Goal: Information Seeking & Learning: Check status

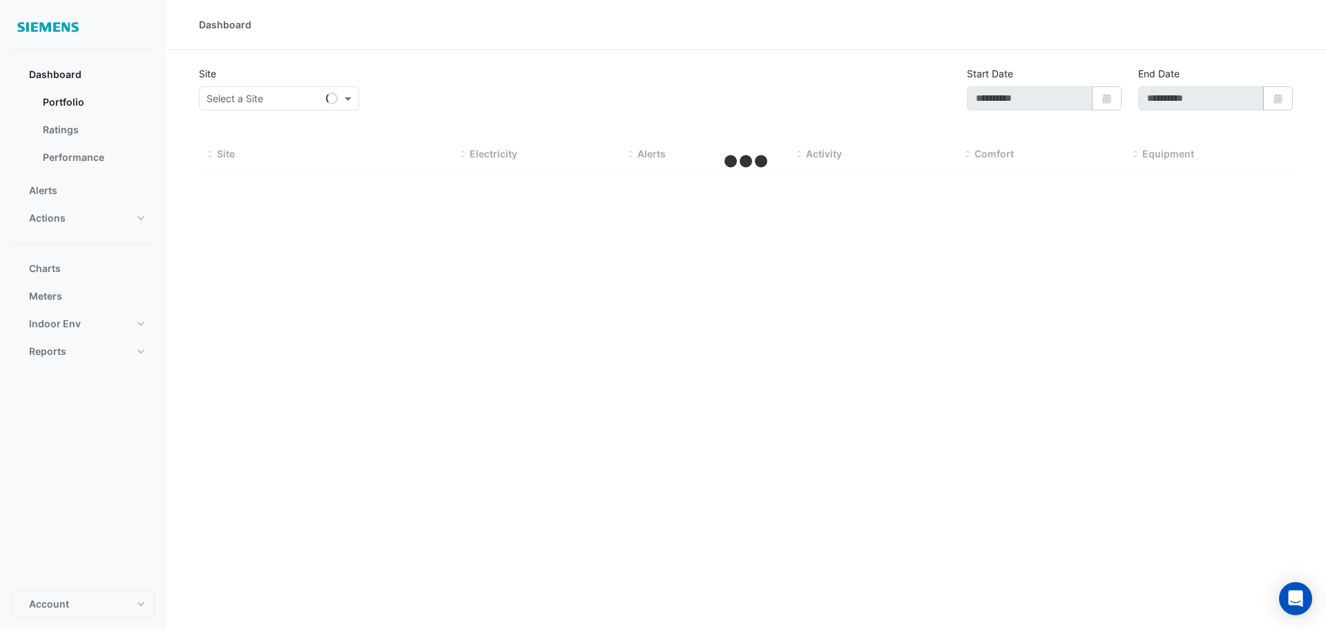
type input "**********"
select select "**"
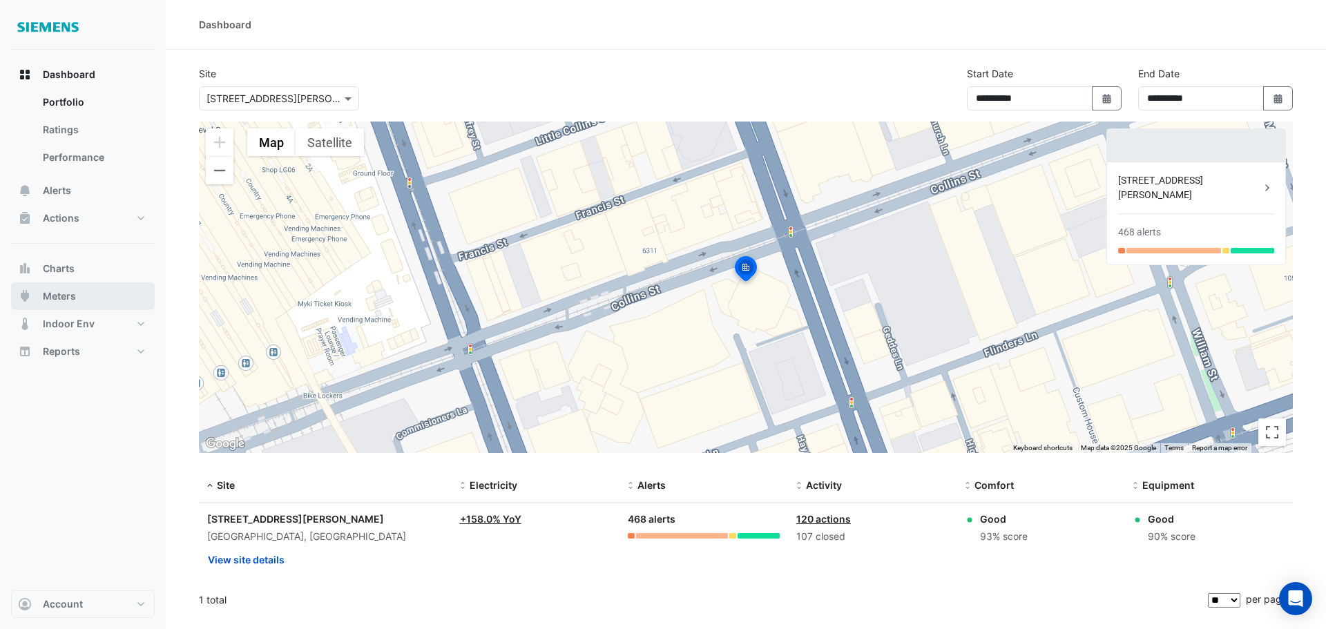
click at [74, 293] on span "Meters" at bounding box center [59, 296] width 33 height 14
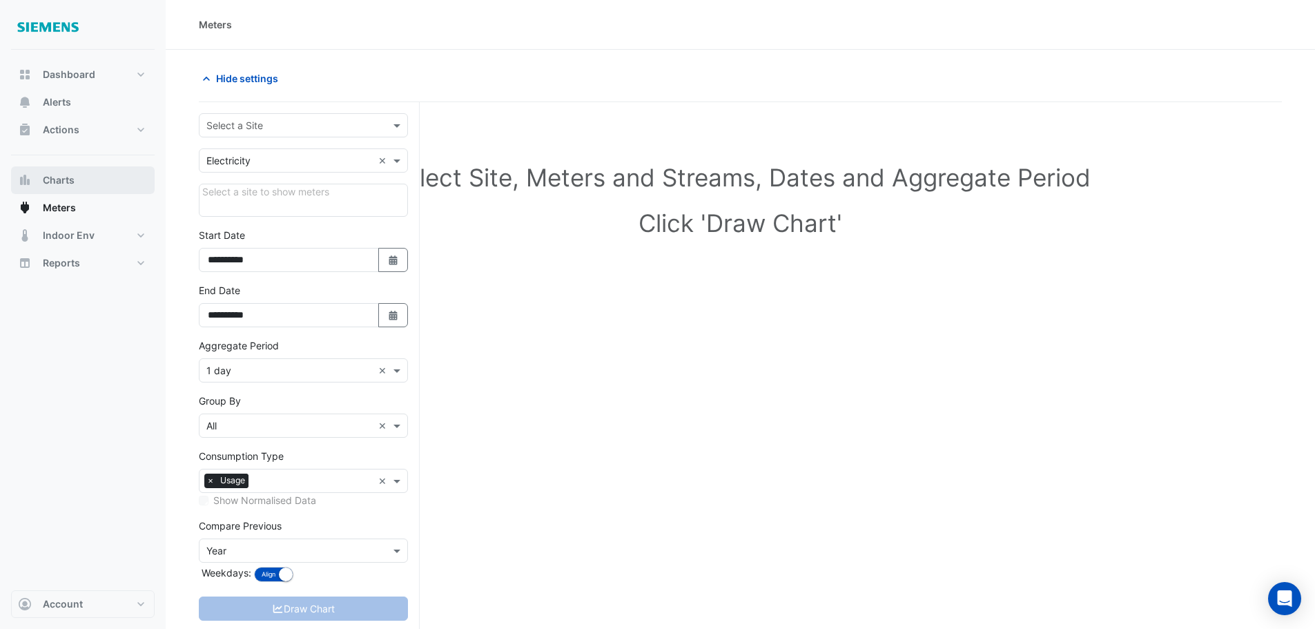
click at [74, 188] on button "Charts" at bounding box center [83, 180] width 144 height 28
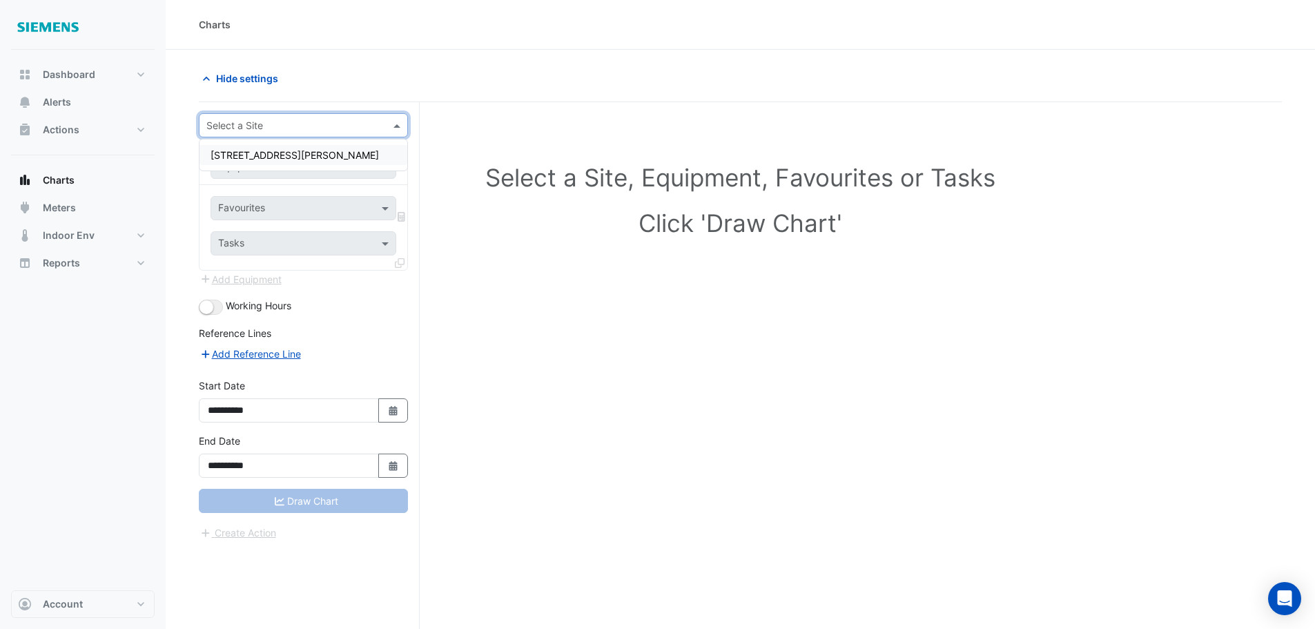
click at [399, 117] on div "Select a Site" at bounding box center [303, 125] width 209 height 24
click at [347, 153] on div "[STREET_ADDRESS][PERSON_NAME]" at bounding box center [304, 155] width 208 height 20
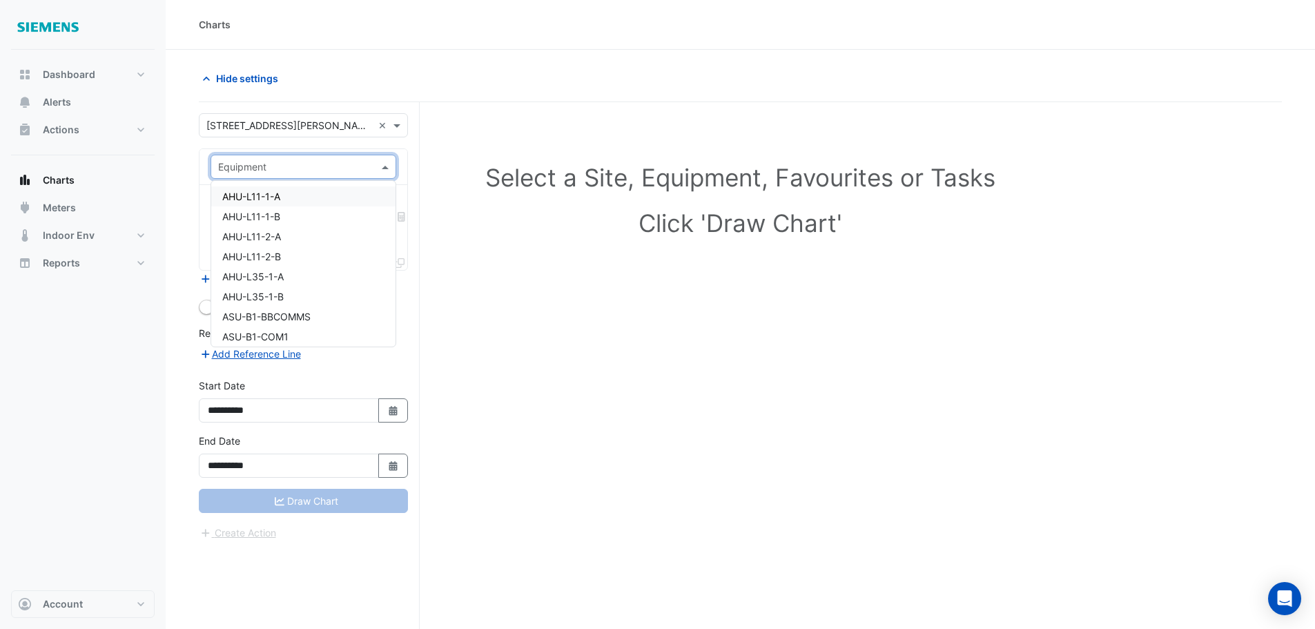
click at [385, 168] on span at bounding box center [386, 166] width 17 height 14
click at [262, 197] on span "AHU-L11-1-A" at bounding box center [251, 197] width 58 height 12
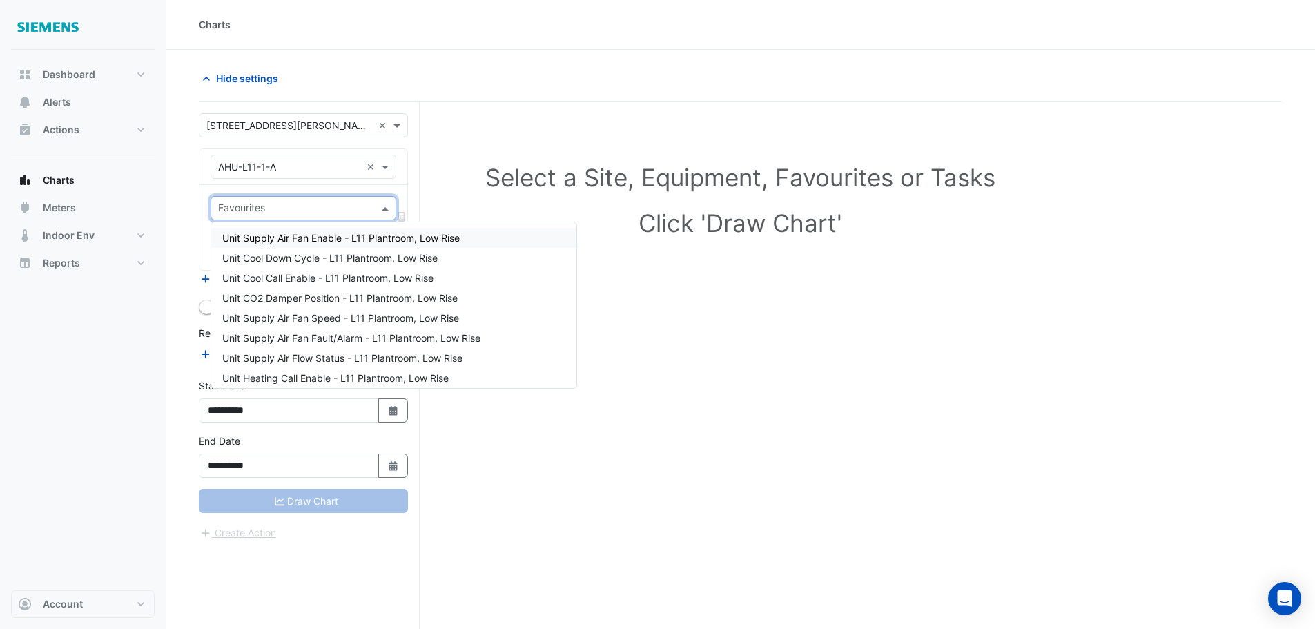
click at [379, 210] on span at bounding box center [386, 208] width 17 height 14
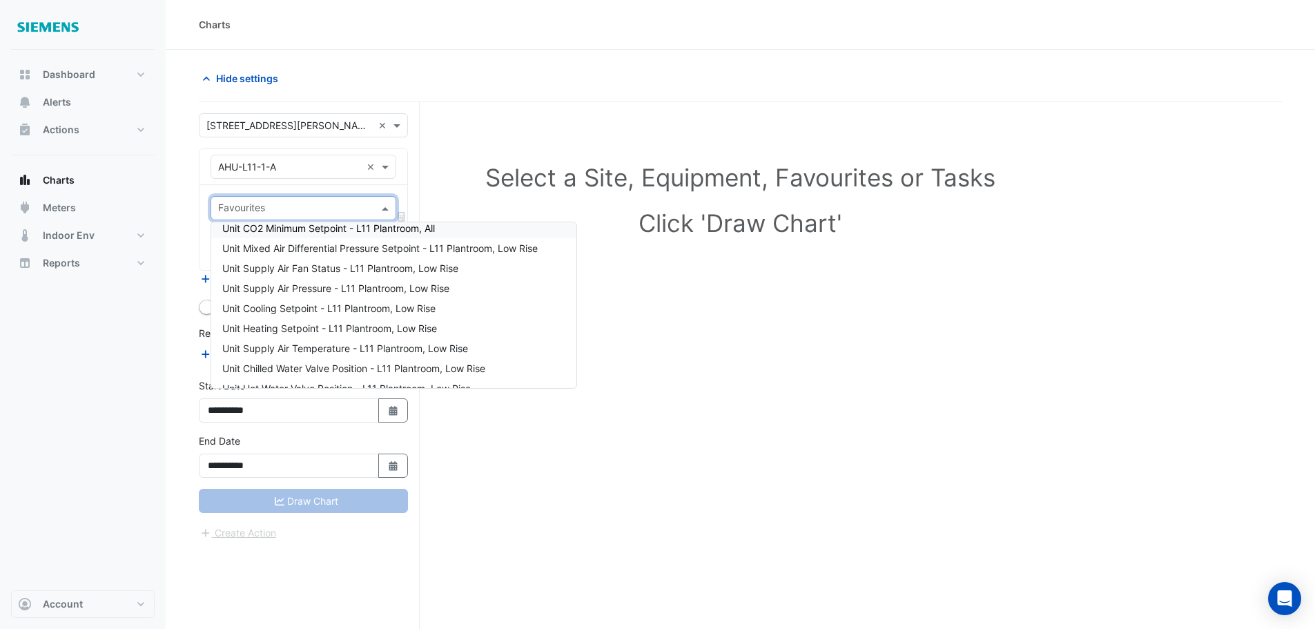
scroll to position [414, 0]
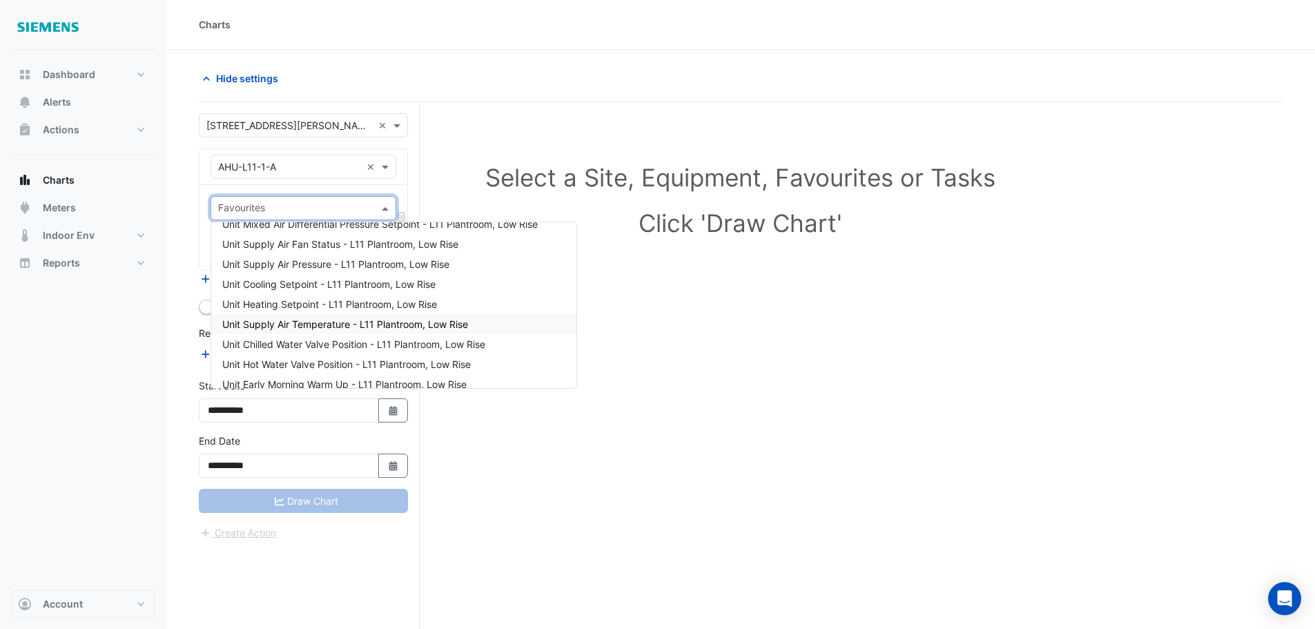
click at [363, 320] on span "Unit Supply Air Temperature - L11 Plantroom, Low Rise" at bounding box center [345, 324] width 246 height 12
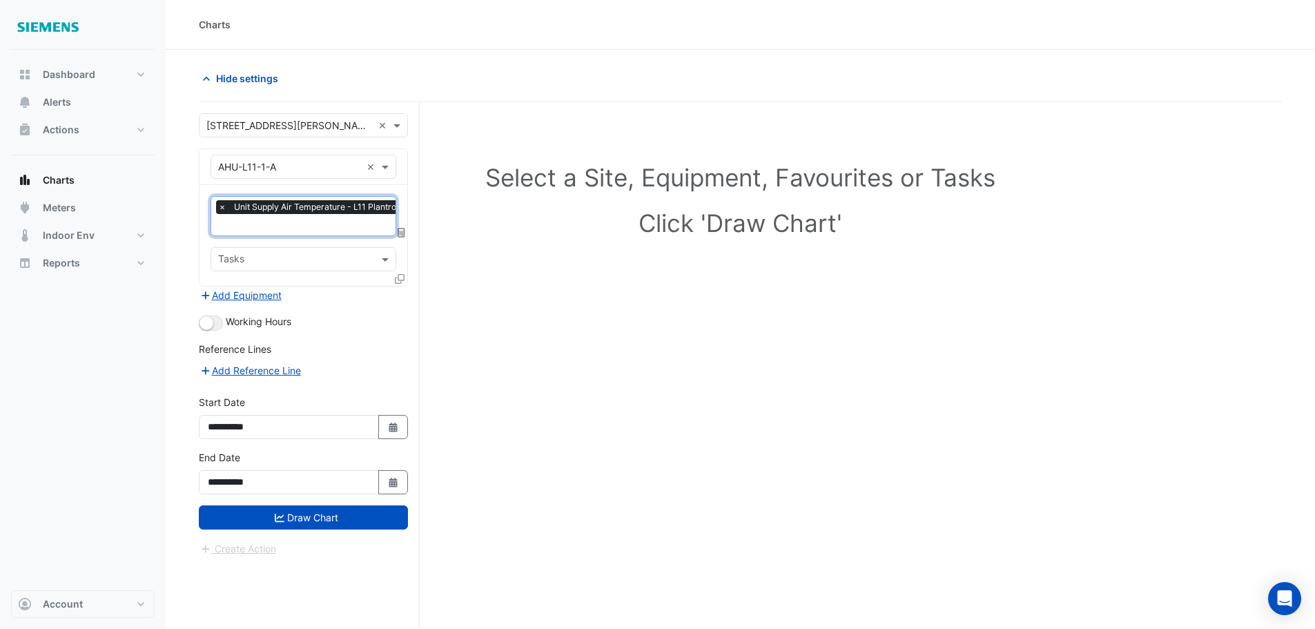
click at [300, 261] on input "text" at bounding box center [295, 260] width 155 height 14
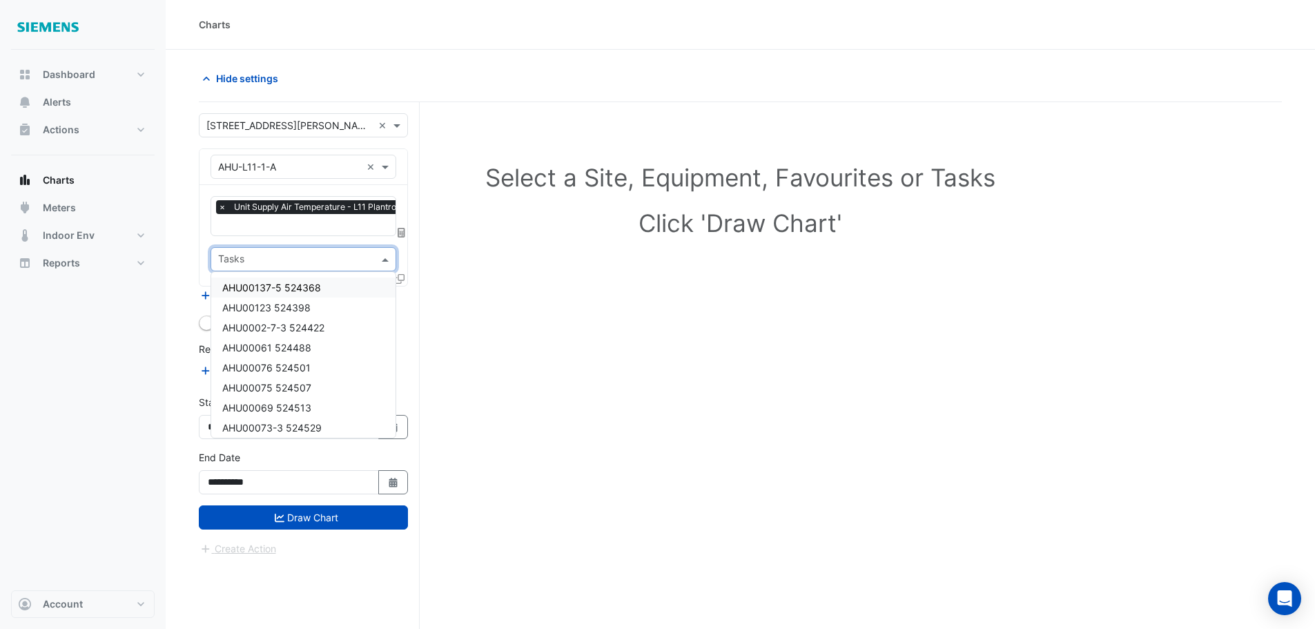
click at [536, 287] on div "Select a Site, Equipment, Favourites or Tasks Click 'Draw Chart'" at bounding box center [740, 391] width 1083 height 579
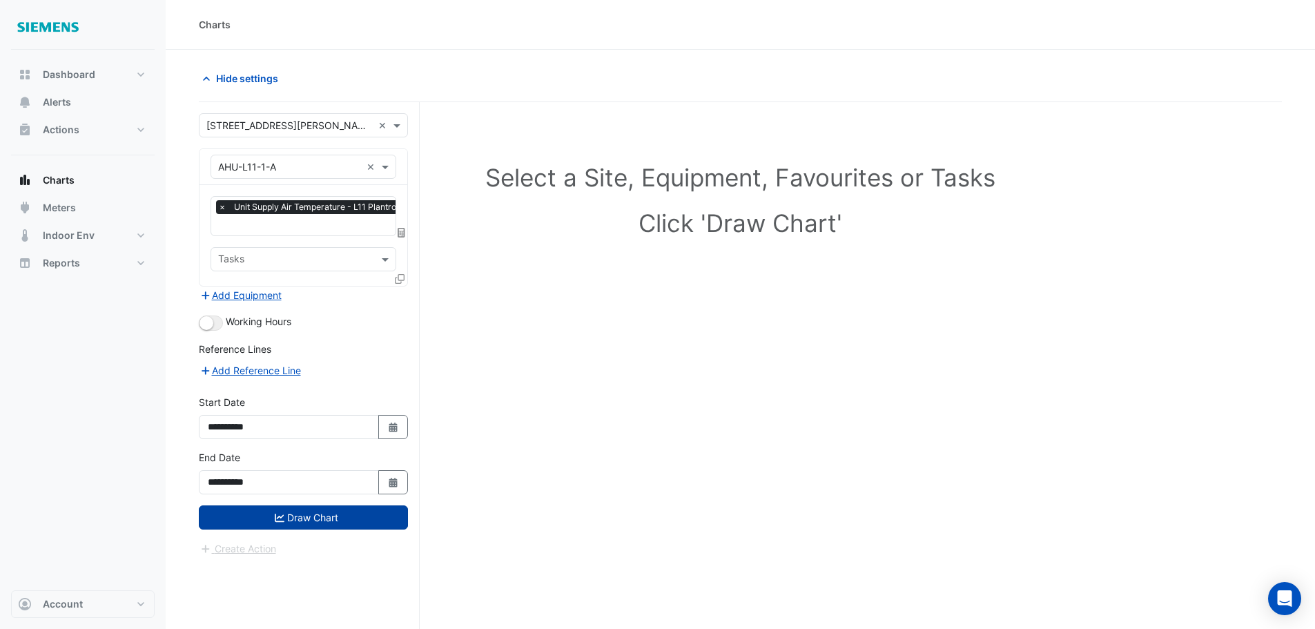
click at [343, 519] on button "Draw Chart" at bounding box center [303, 517] width 209 height 24
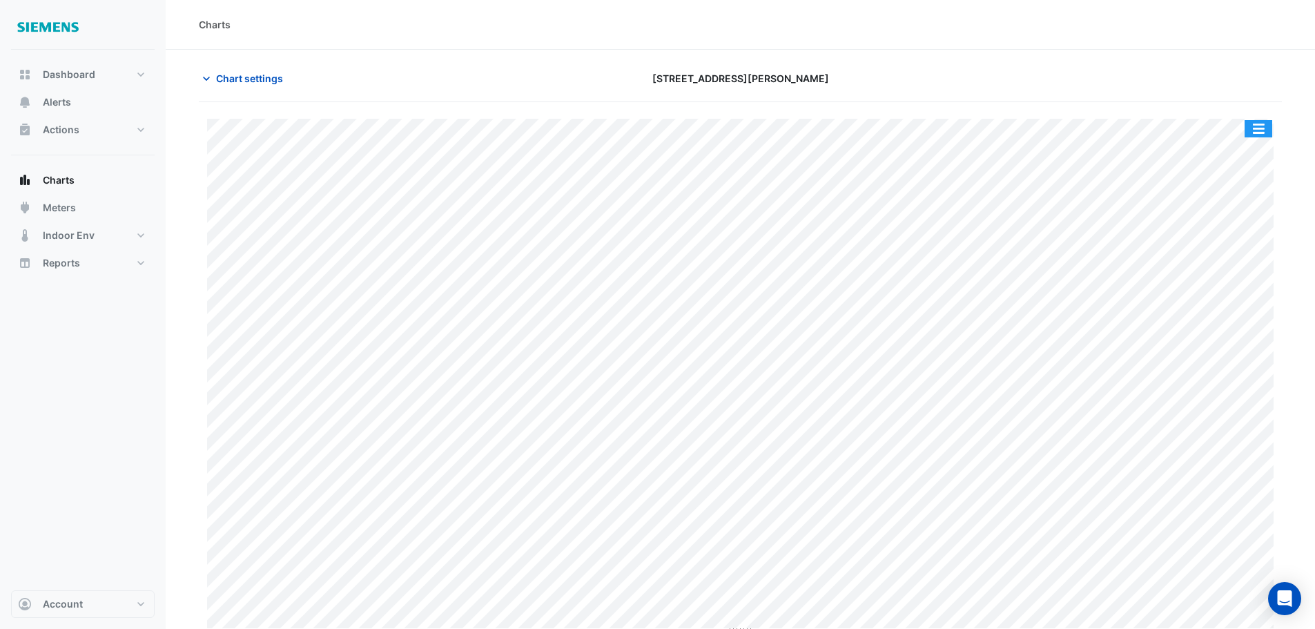
click at [1264, 130] on button "button" at bounding box center [1259, 128] width 28 height 17
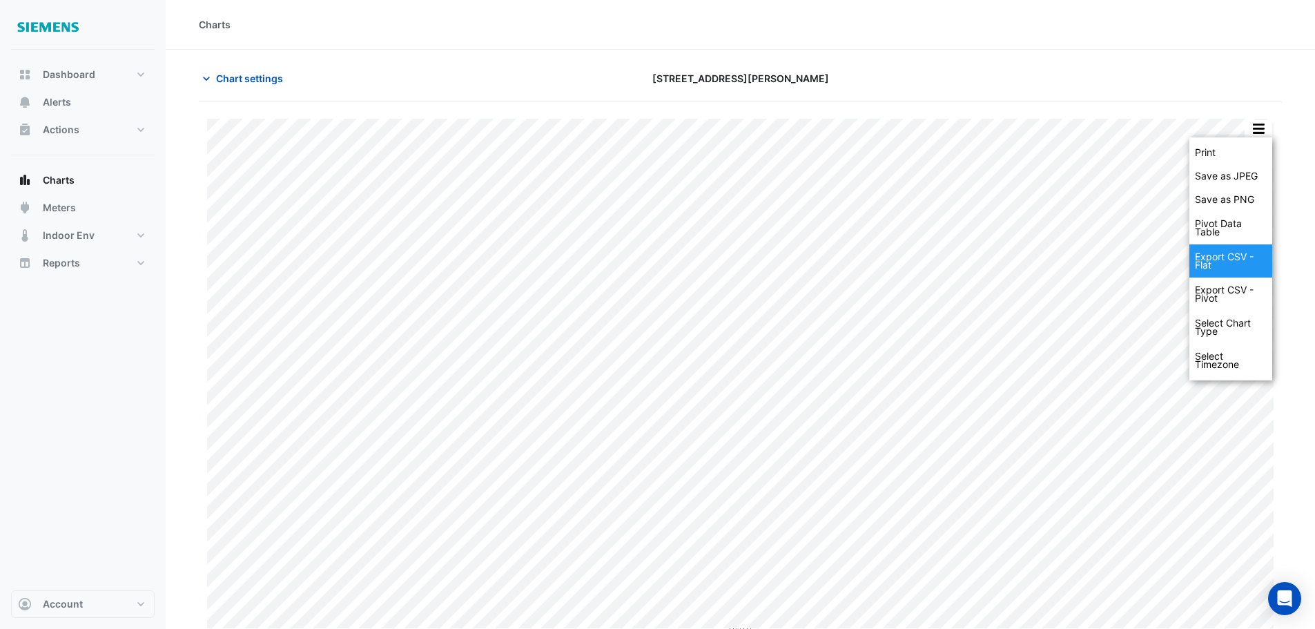
click at [1233, 262] on div "Export CSV - Flat" at bounding box center [1231, 260] width 83 height 33
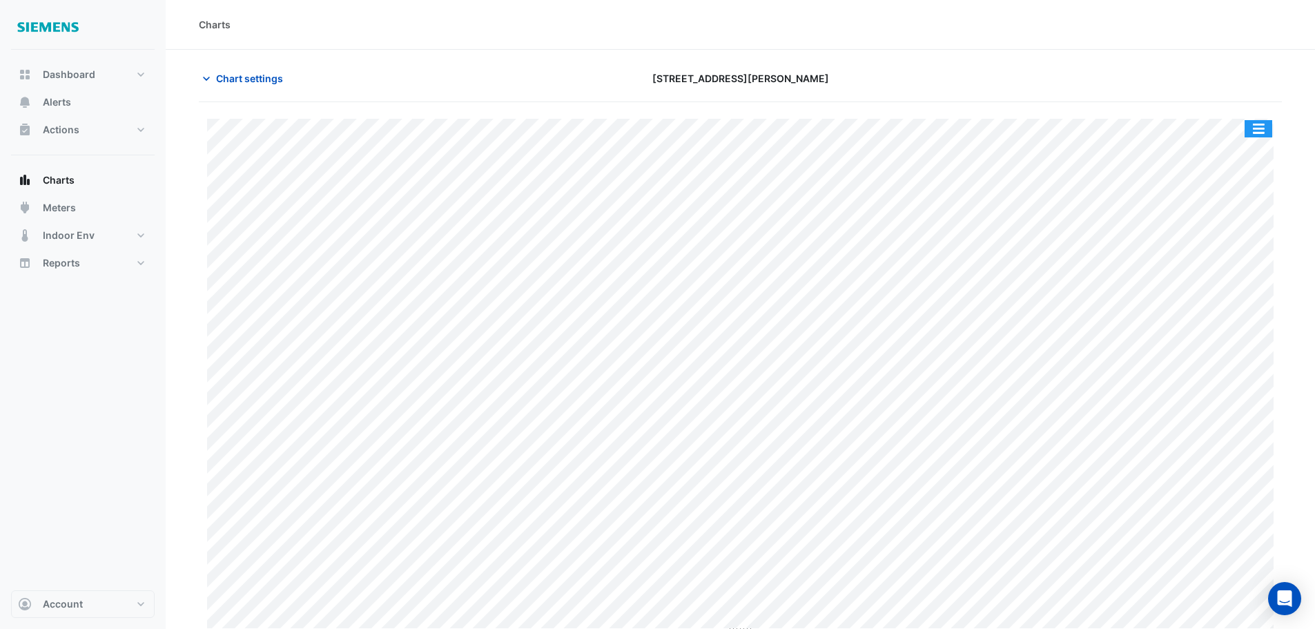
click at [1261, 132] on button "button" at bounding box center [1259, 128] width 28 height 17
click at [214, 75] on button "Chart settings" at bounding box center [245, 78] width 93 height 24
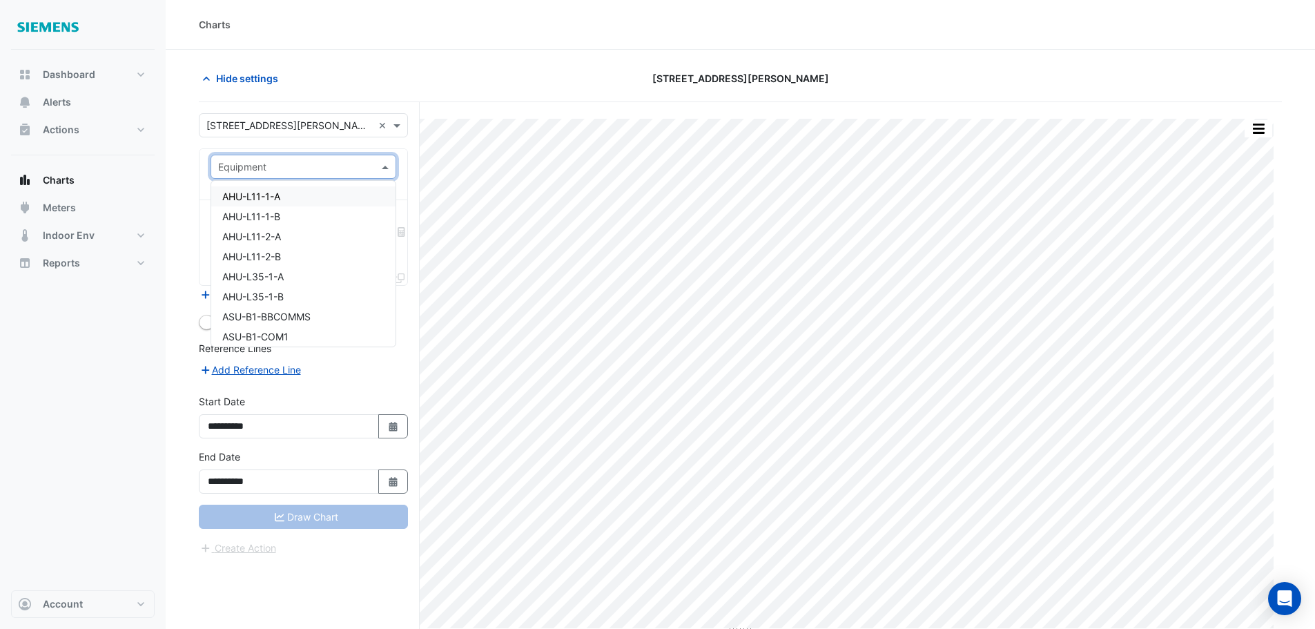
click at [365, 163] on div at bounding box center [303, 167] width 184 height 16
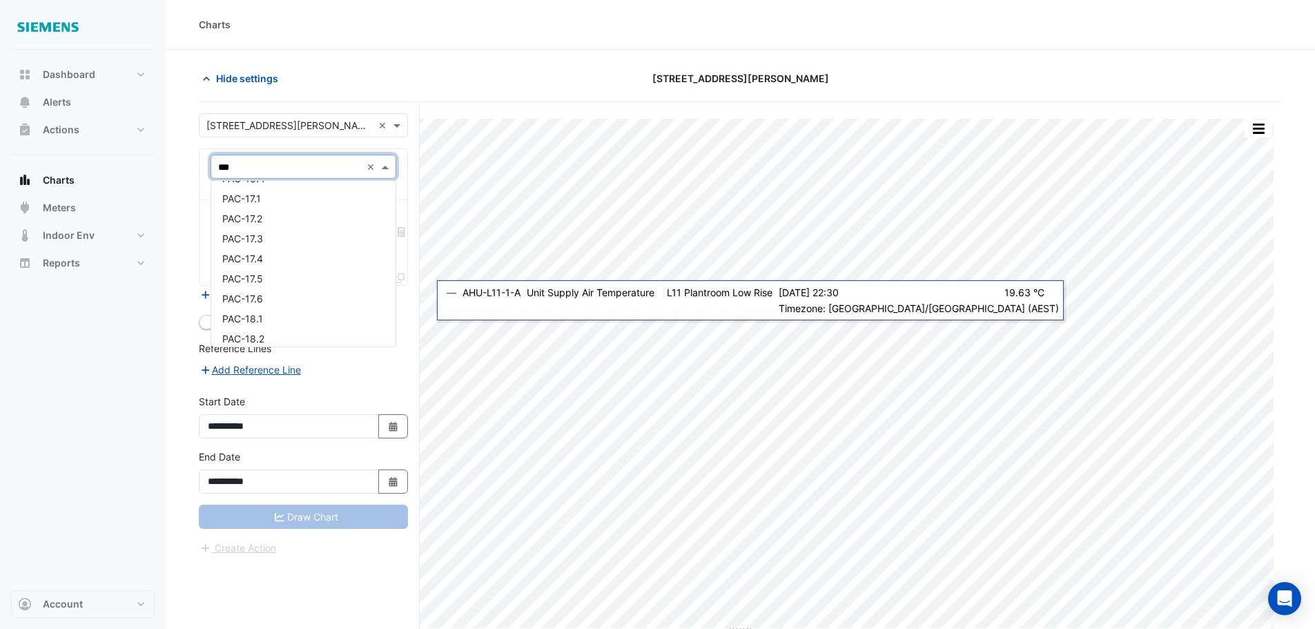
scroll to position [207, 0]
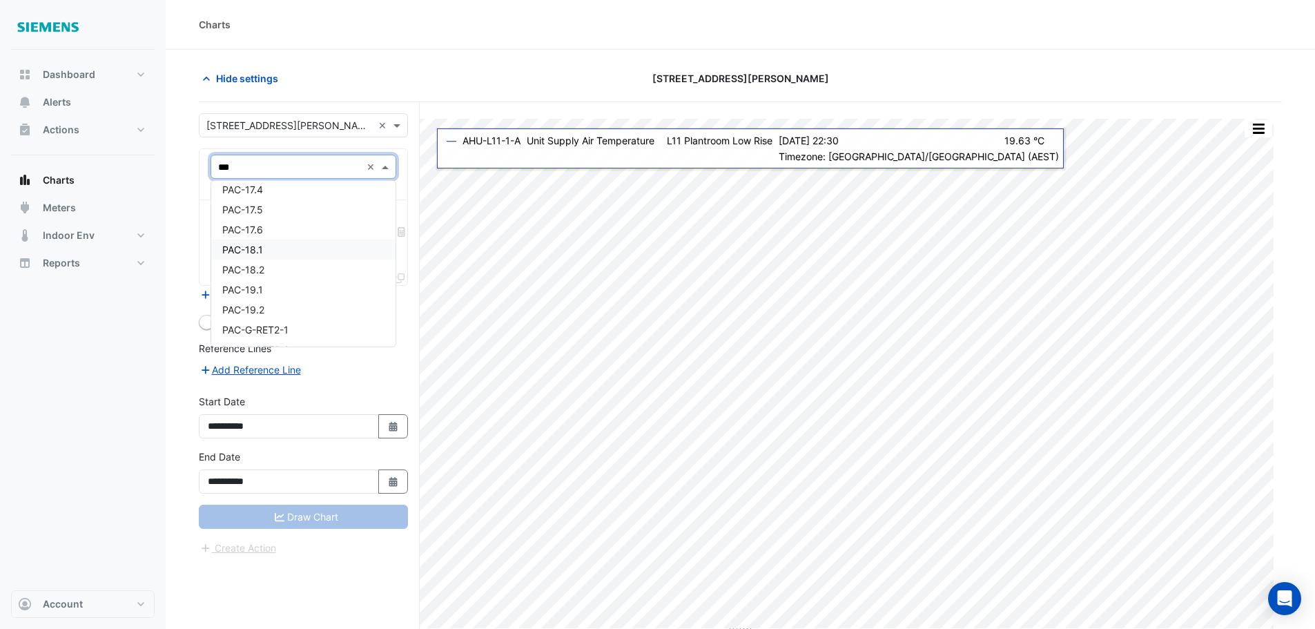
click at [278, 168] on input "***" at bounding box center [289, 167] width 143 height 14
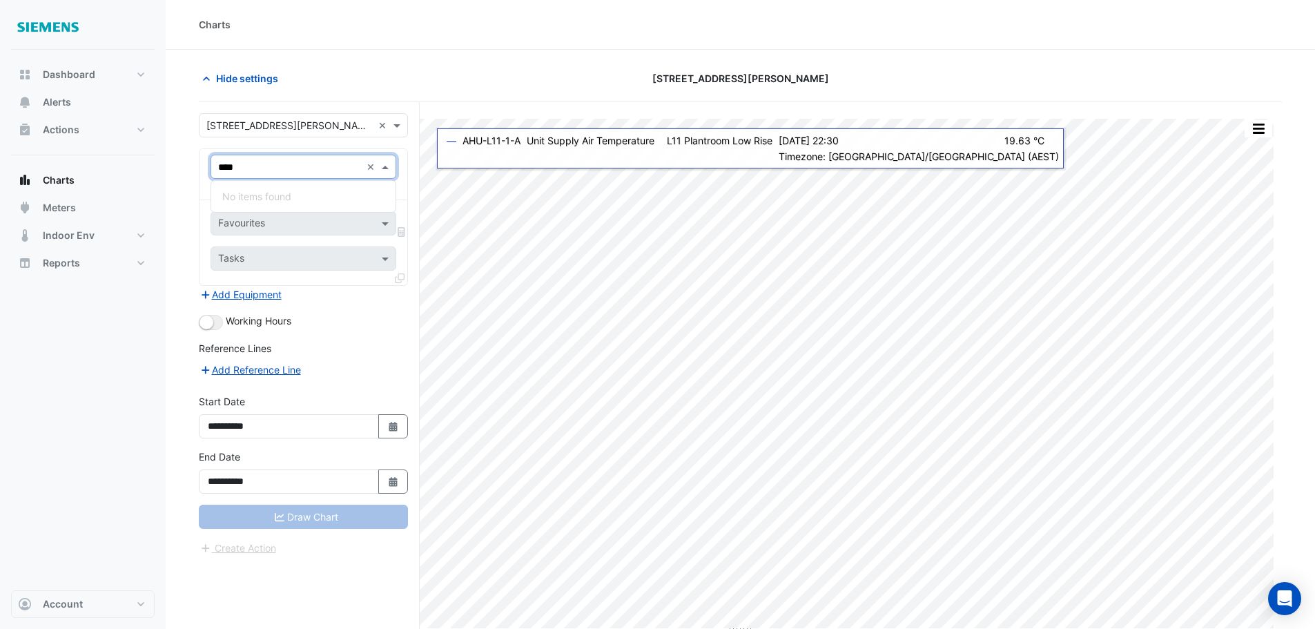
scroll to position [0, 0]
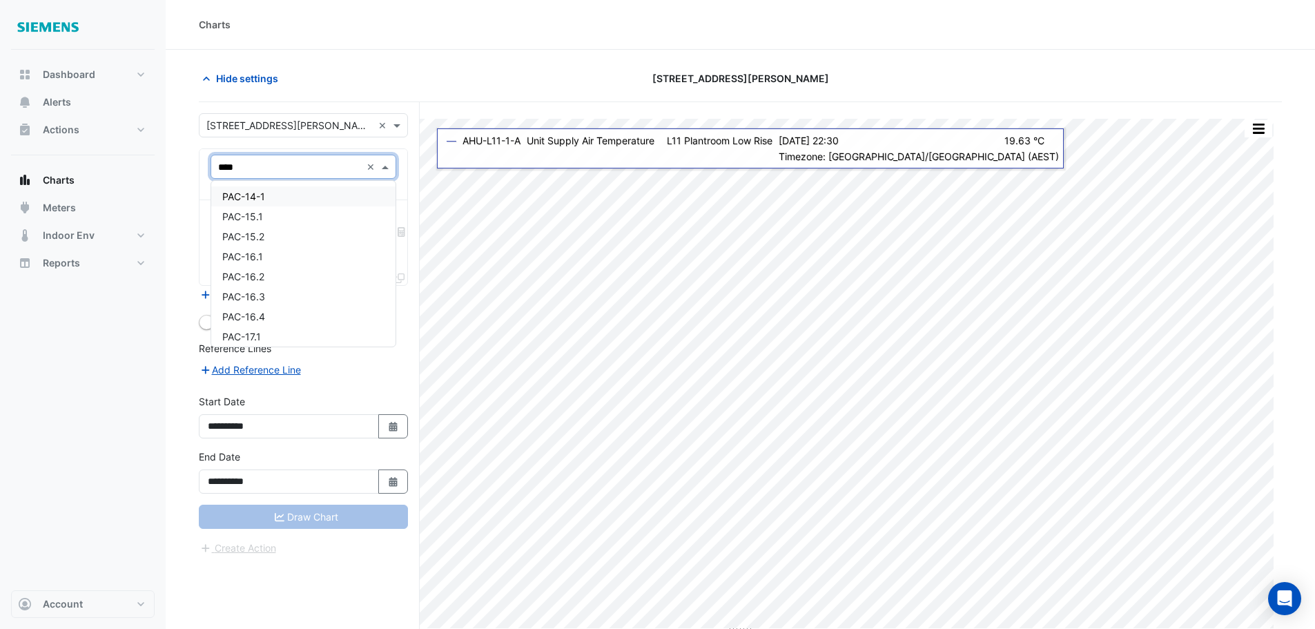
type input "***"
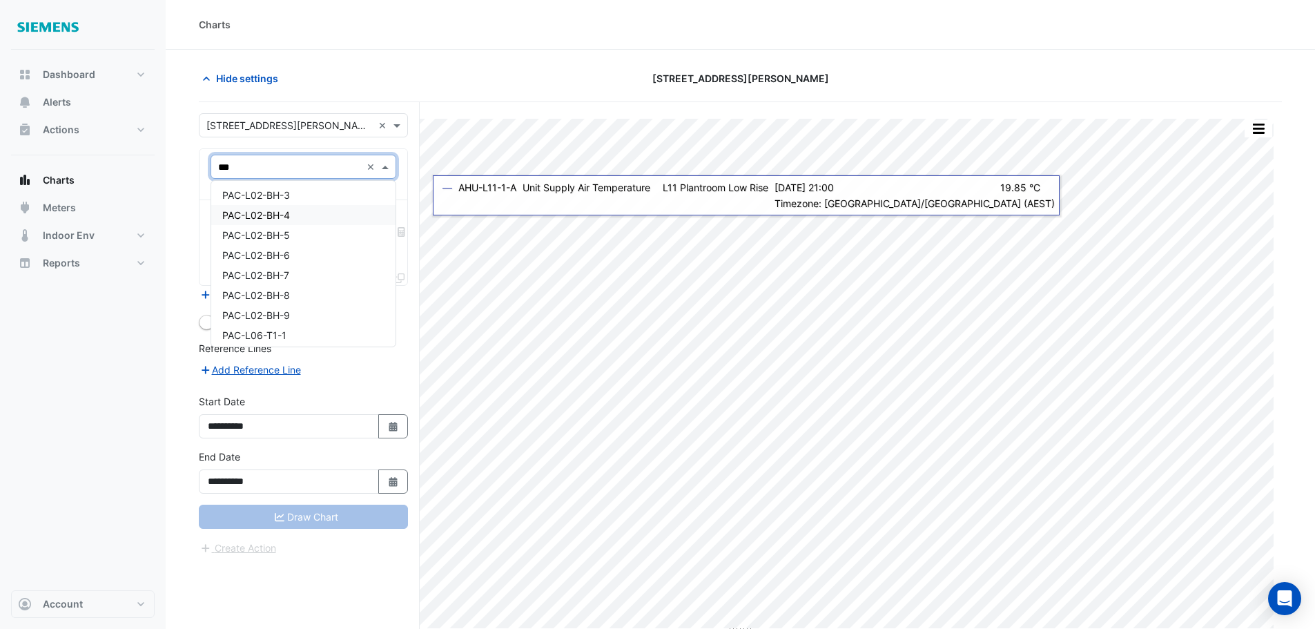
scroll to position [573, 0]
click at [278, 206] on span "PAC-L02-BH-1" at bounding box center [255, 204] width 66 height 12
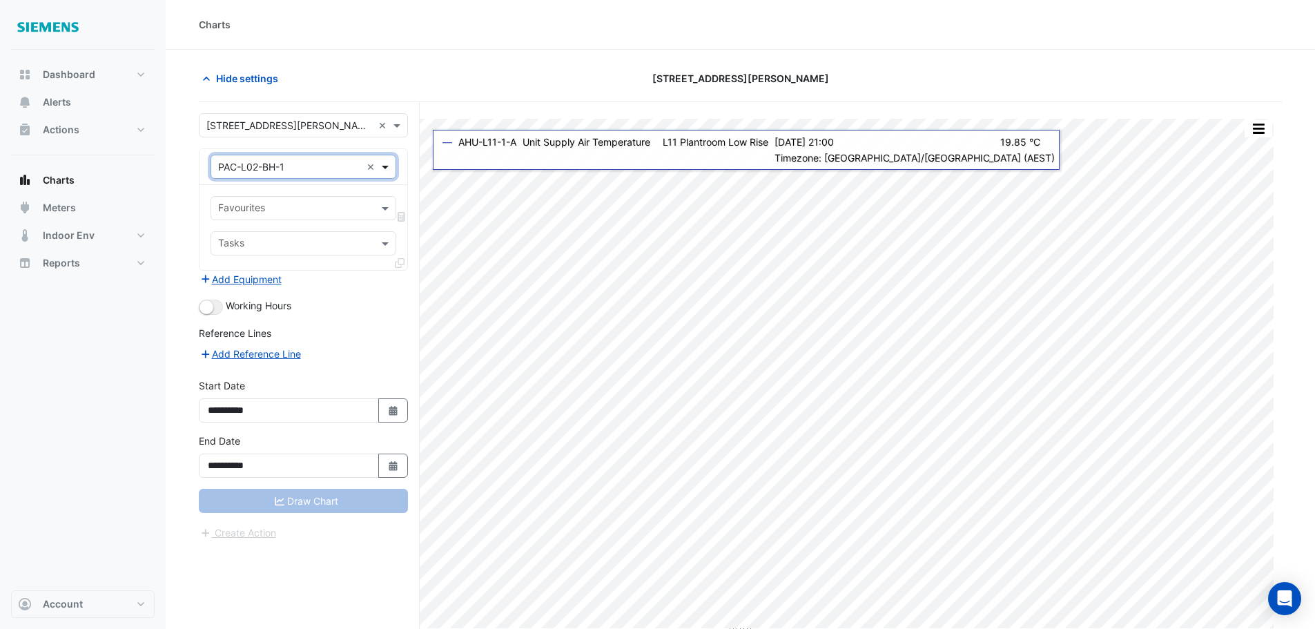
click at [387, 171] on span at bounding box center [386, 166] width 17 height 14
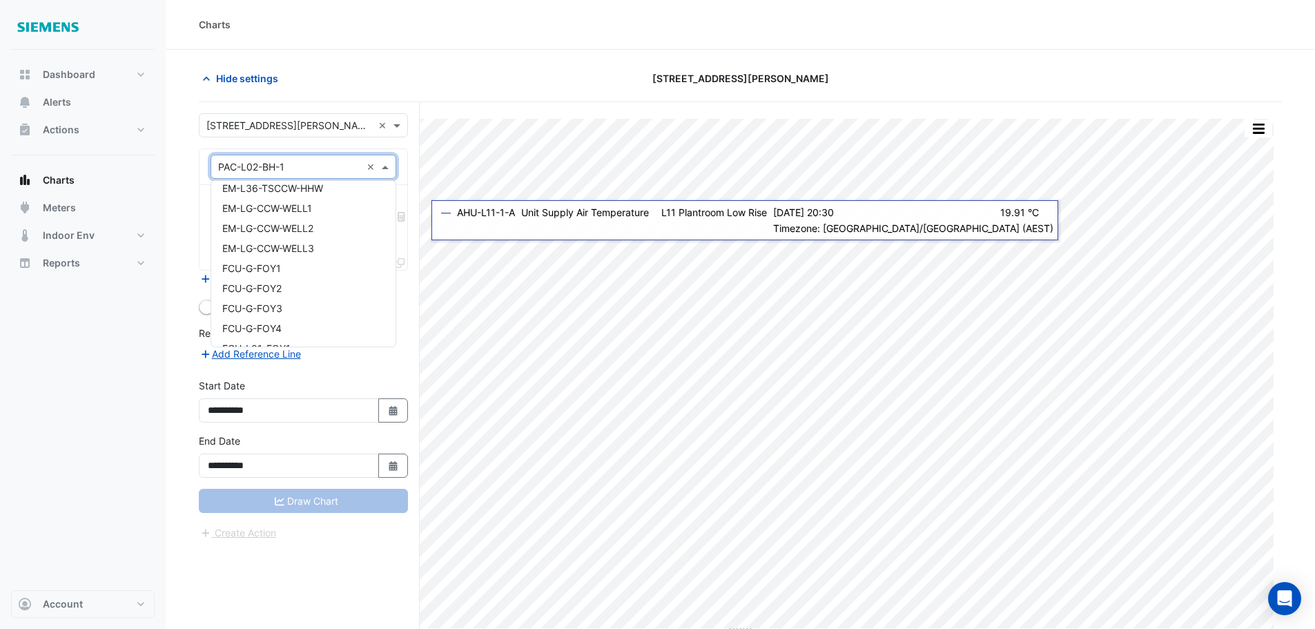
scroll to position [0, 0]
click at [320, 168] on input "text" at bounding box center [289, 167] width 143 height 14
click at [322, 164] on input "text" at bounding box center [289, 167] width 143 height 14
click at [291, 166] on input "text" at bounding box center [289, 167] width 143 height 14
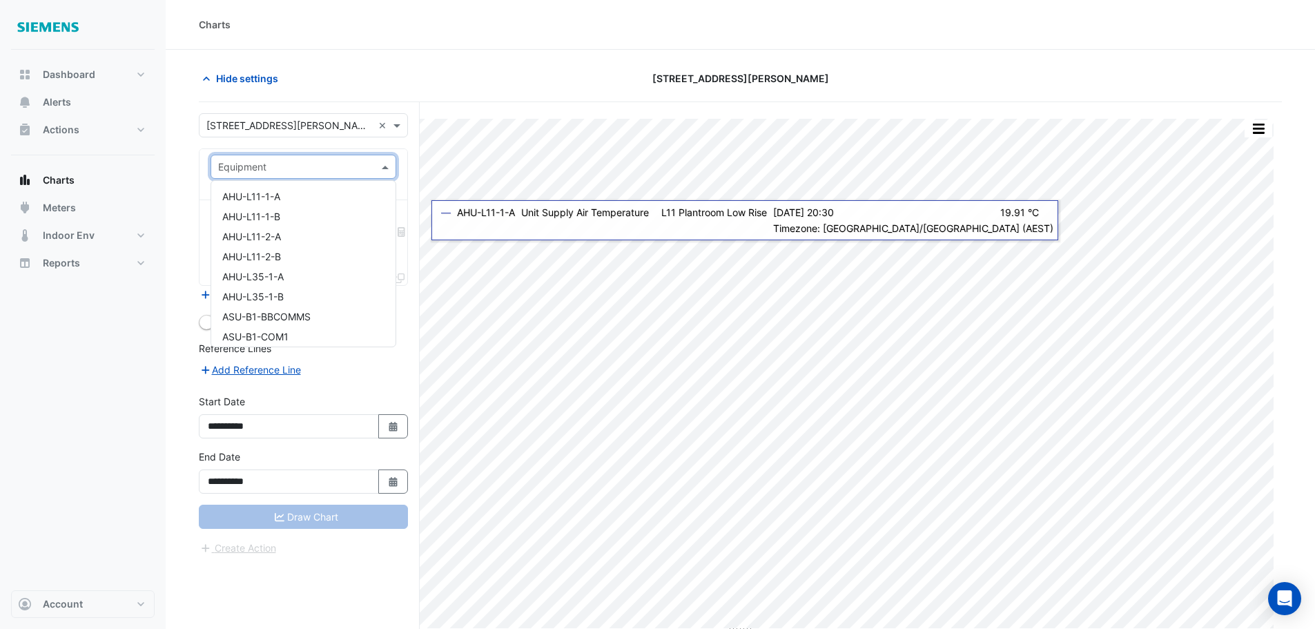
click at [304, 166] on input "text" at bounding box center [289, 167] width 143 height 14
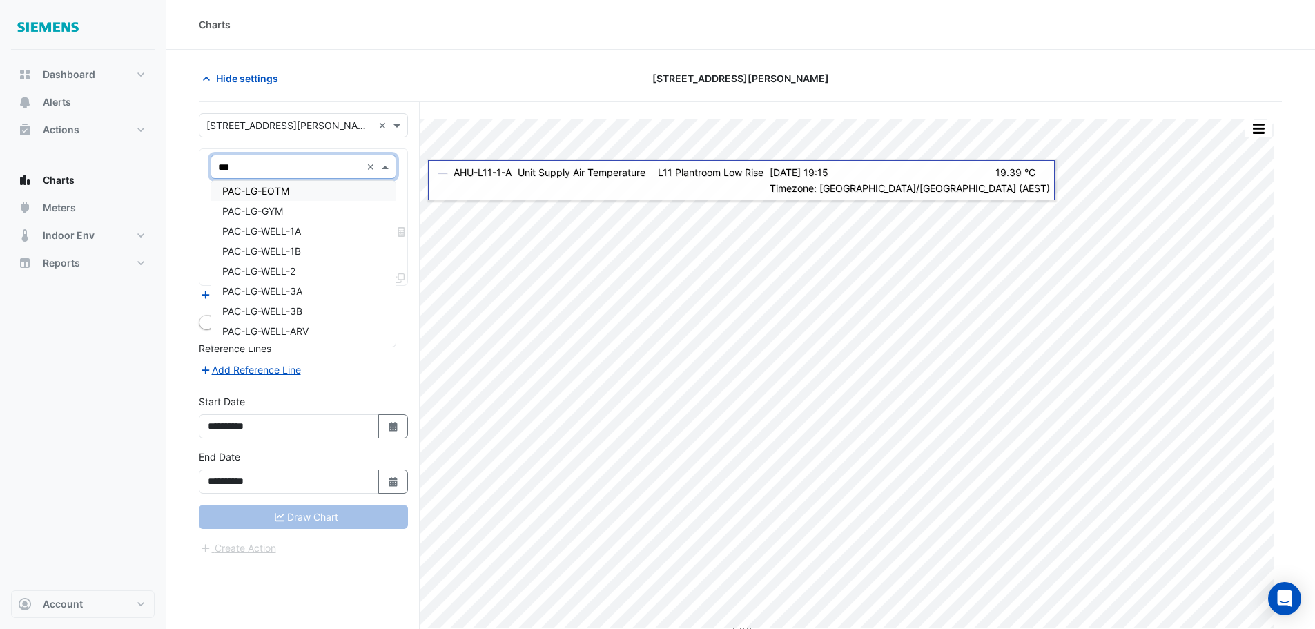
click at [239, 171] on input "***" at bounding box center [289, 167] width 143 height 14
type input "*"
click at [272, 167] on input "text" at bounding box center [289, 167] width 143 height 14
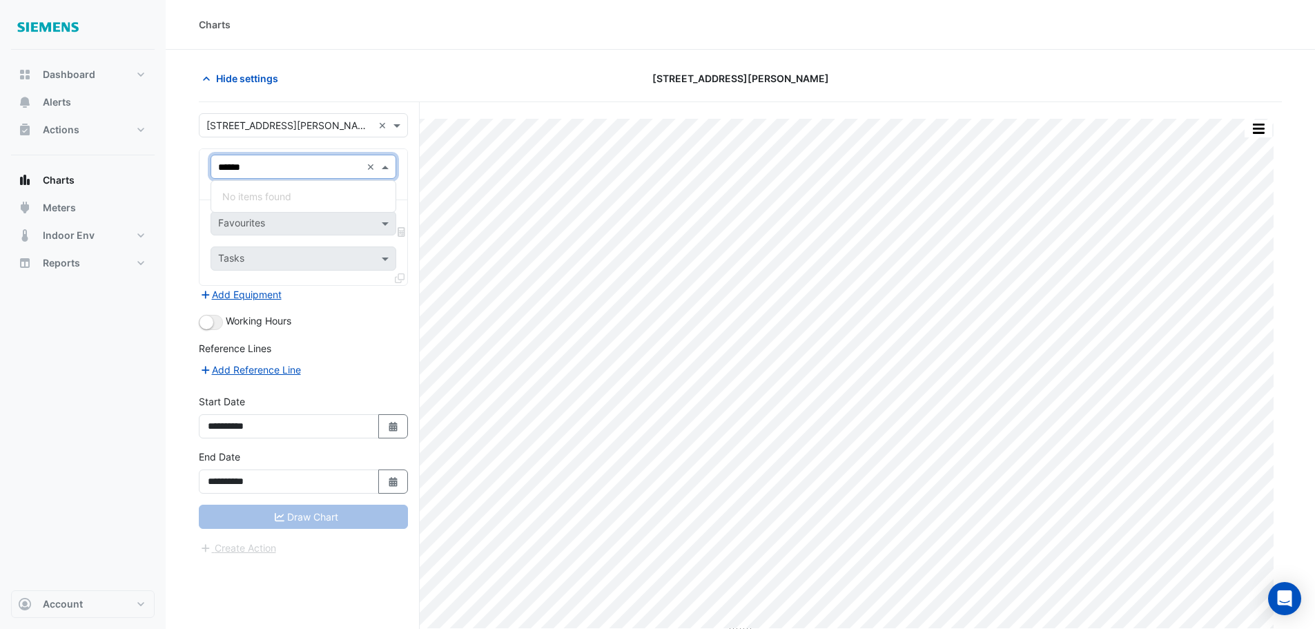
type input "******"
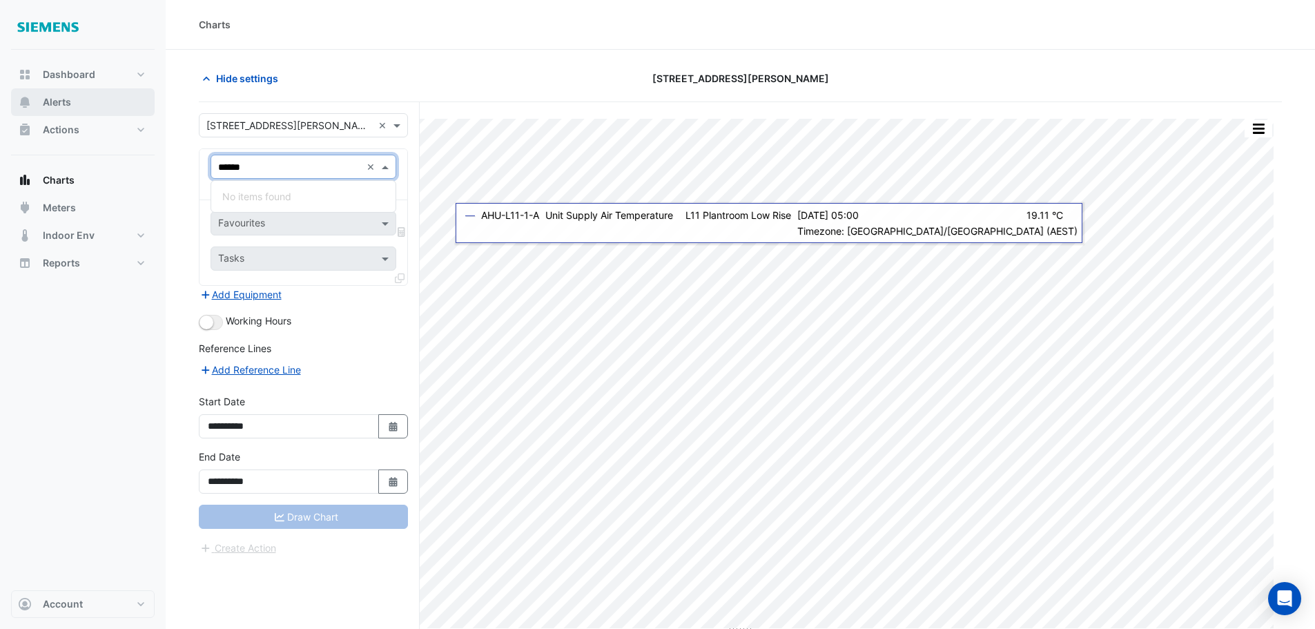
click at [61, 103] on span "Alerts" at bounding box center [57, 102] width 28 height 14
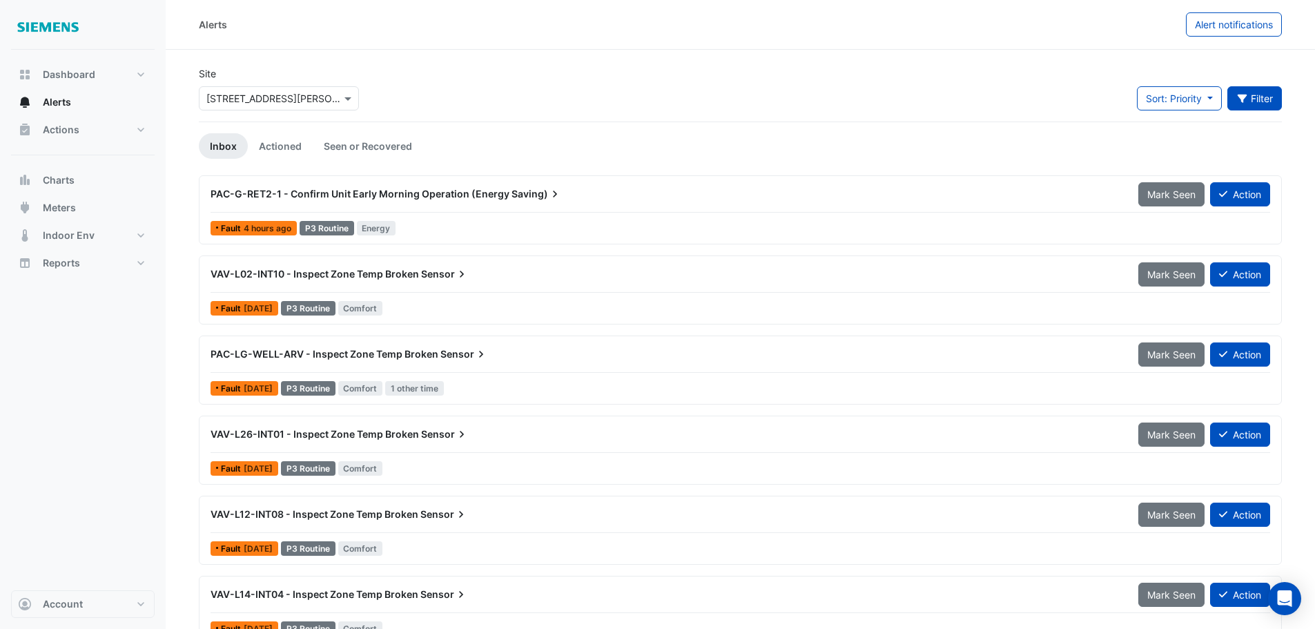
click at [1250, 104] on button "Filter" at bounding box center [1255, 98] width 55 height 24
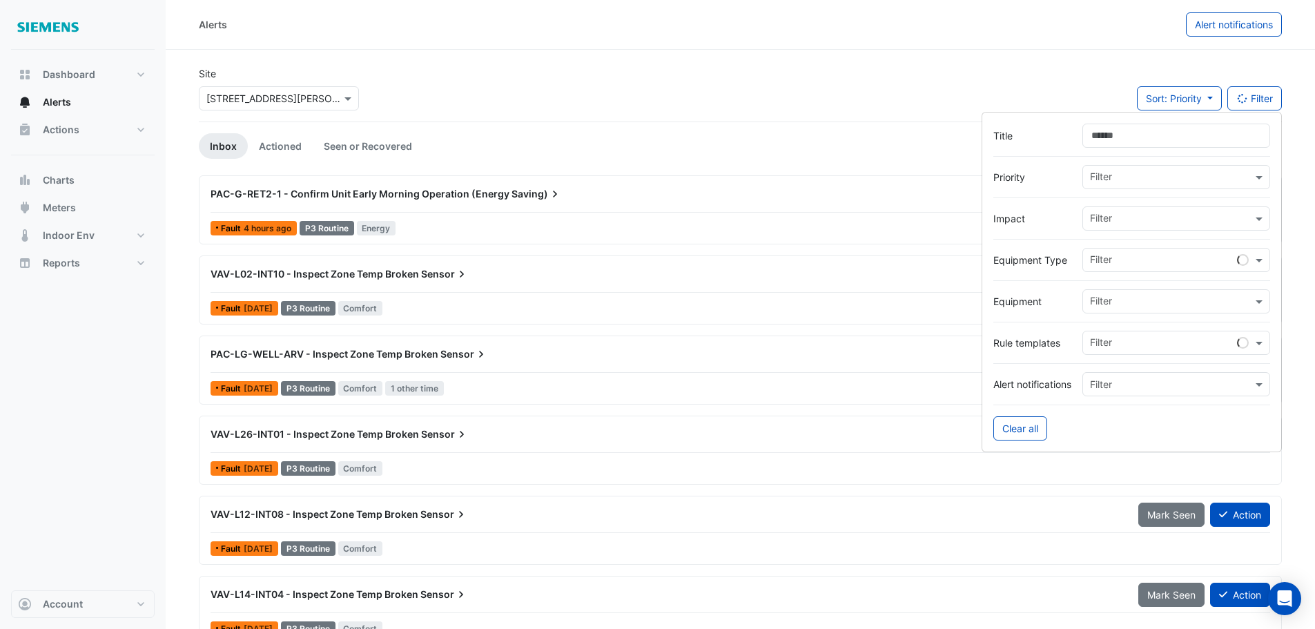
click at [1177, 137] on input "Title" at bounding box center [1177, 136] width 188 height 24
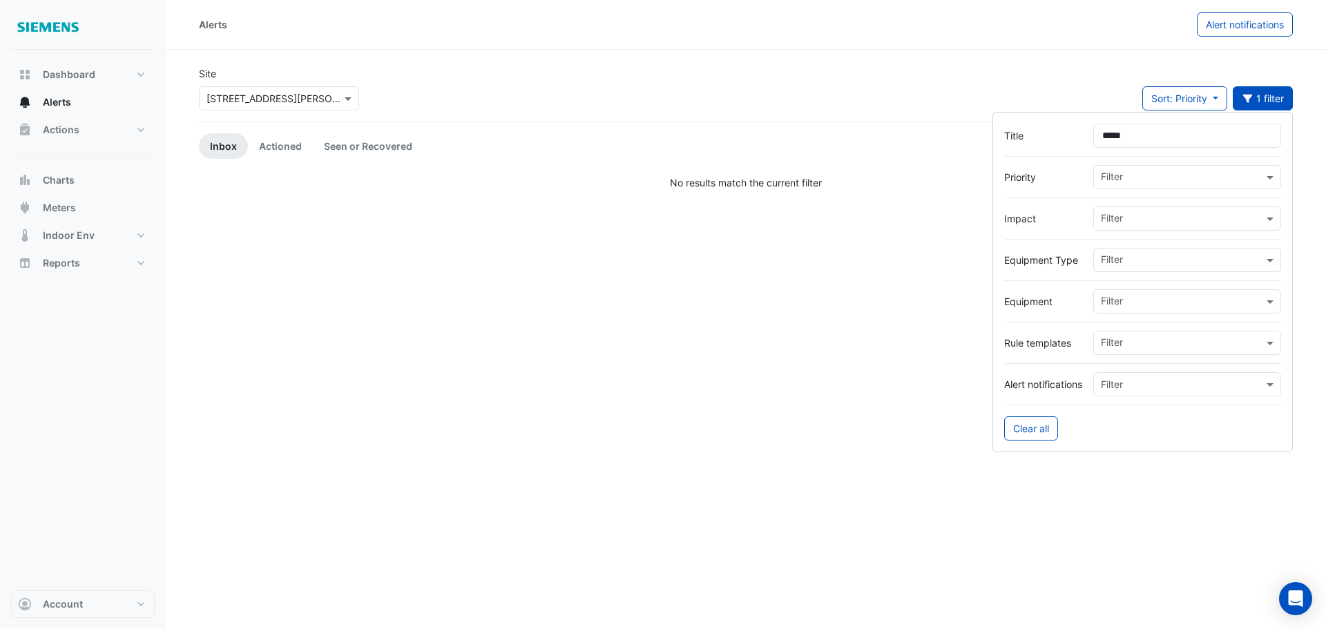
type input "*****"
drag, startPoint x: 808, startPoint y: 300, endPoint x: 833, endPoint y: 318, distance: 30.3
click at [807, 301] on div "Alerts Alert notifications Site Select a Site × 555 Collins Street Sort: Priori…" at bounding box center [746, 314] width 1160 height 629
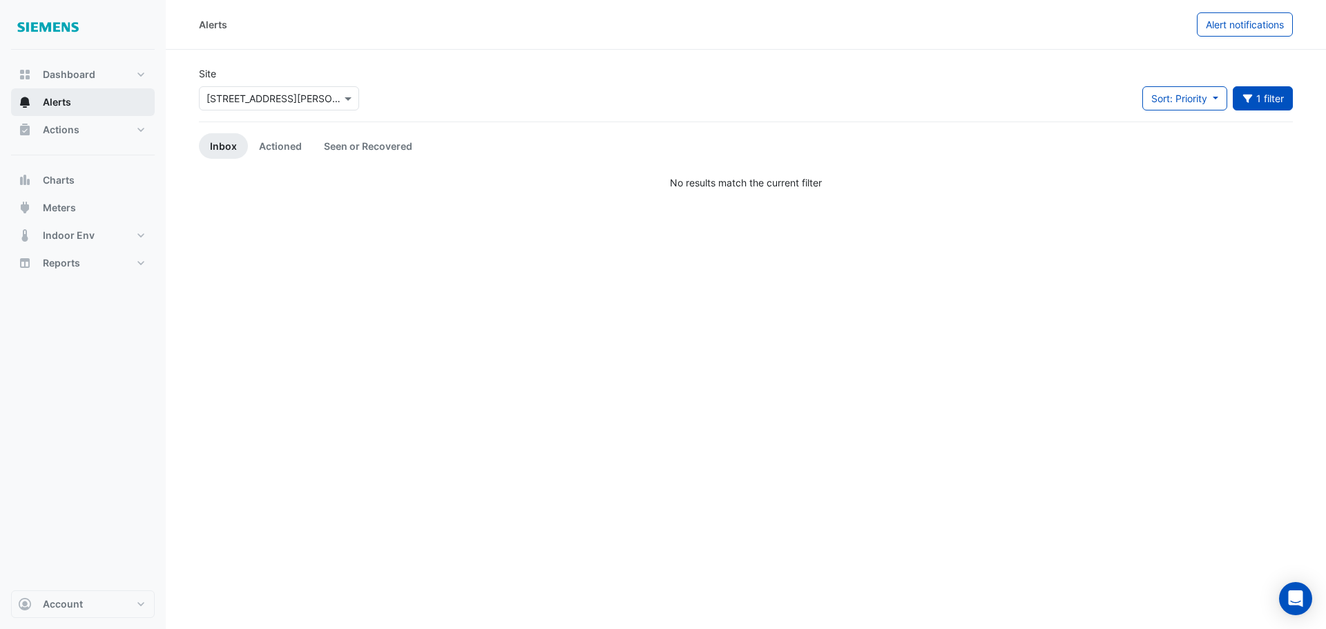
click at [58, 114] on button "Alerts" at bounding box center [83, 102] width 144 height 28
click at [64, 184] on span "Charts" at bounding box center [59, 180] width 32 height 14
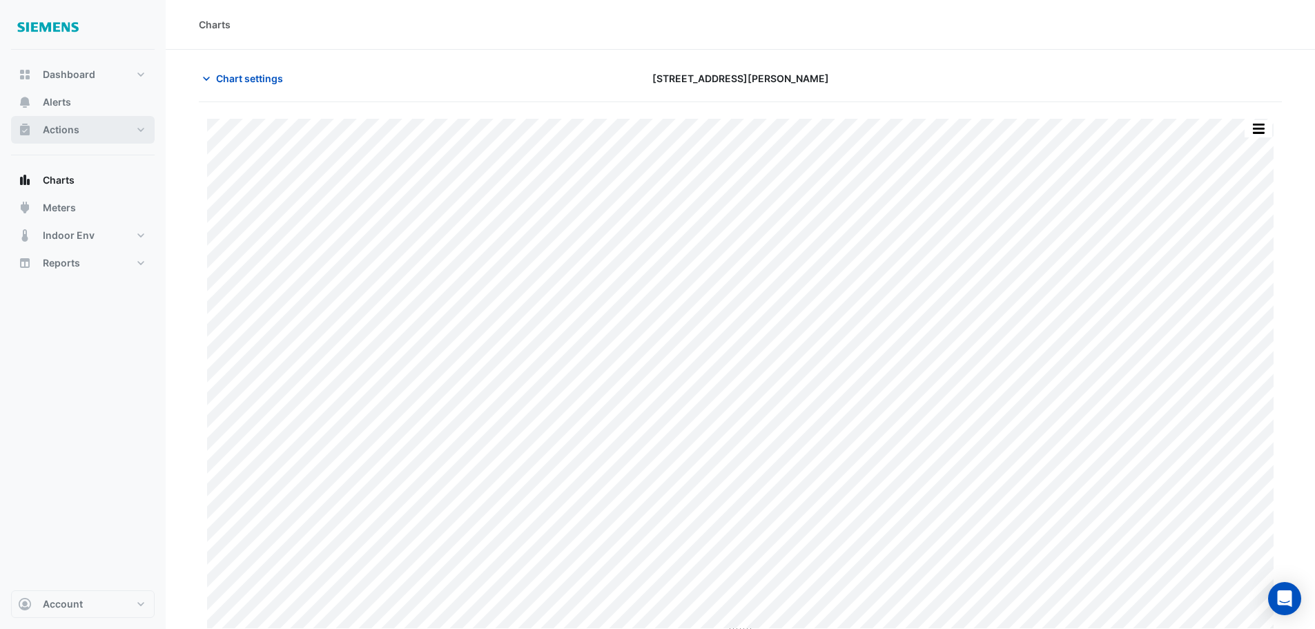
click at [63, 133] on span "Actions" at bounding box center [61, 130] width 37 height 14
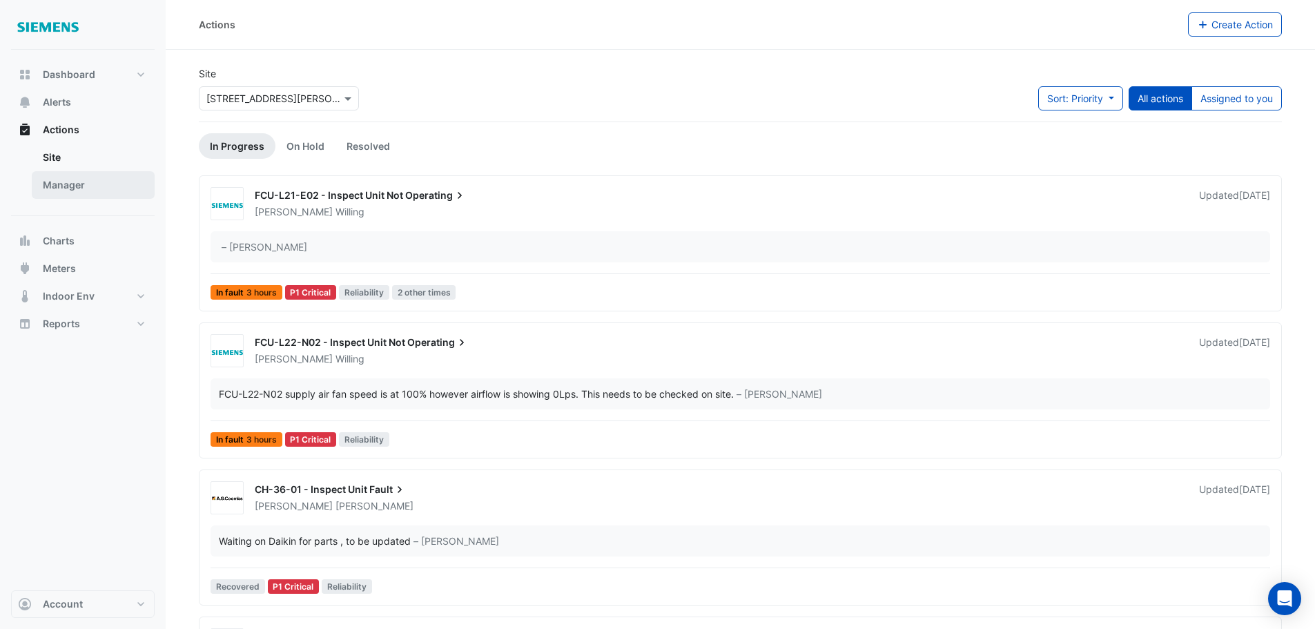
click at [66, 182] on link "Manager" at bounding box center [93, 185] width 123 height 28
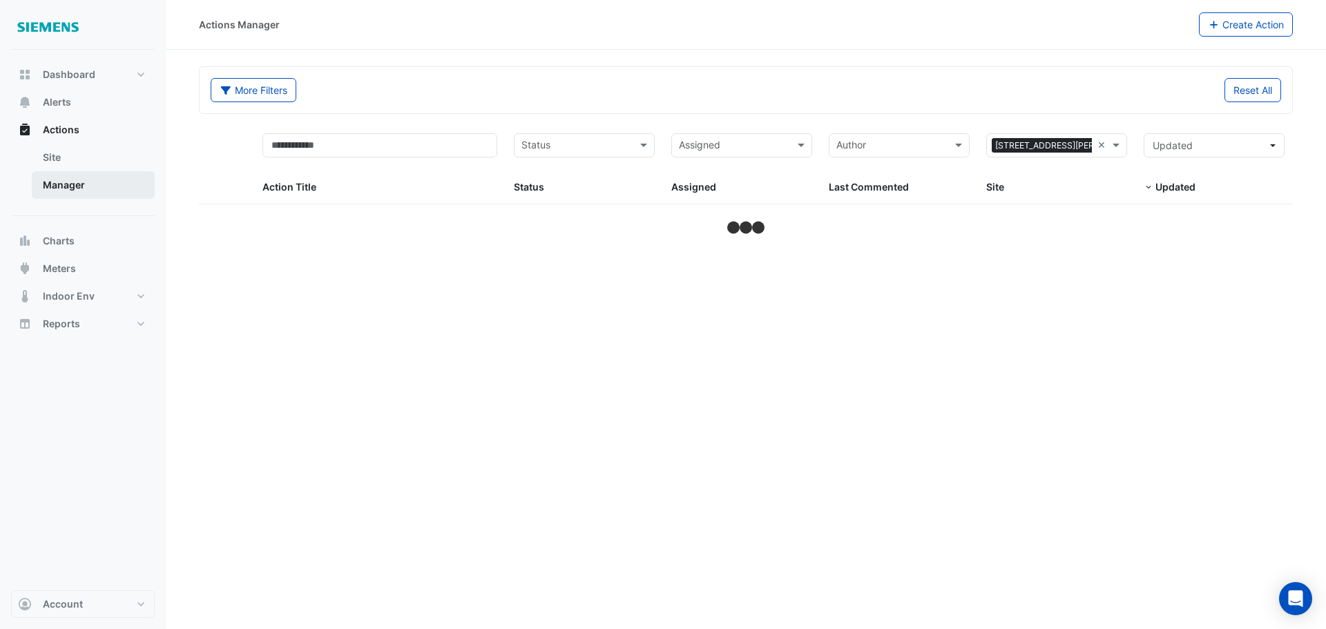
select select "**"
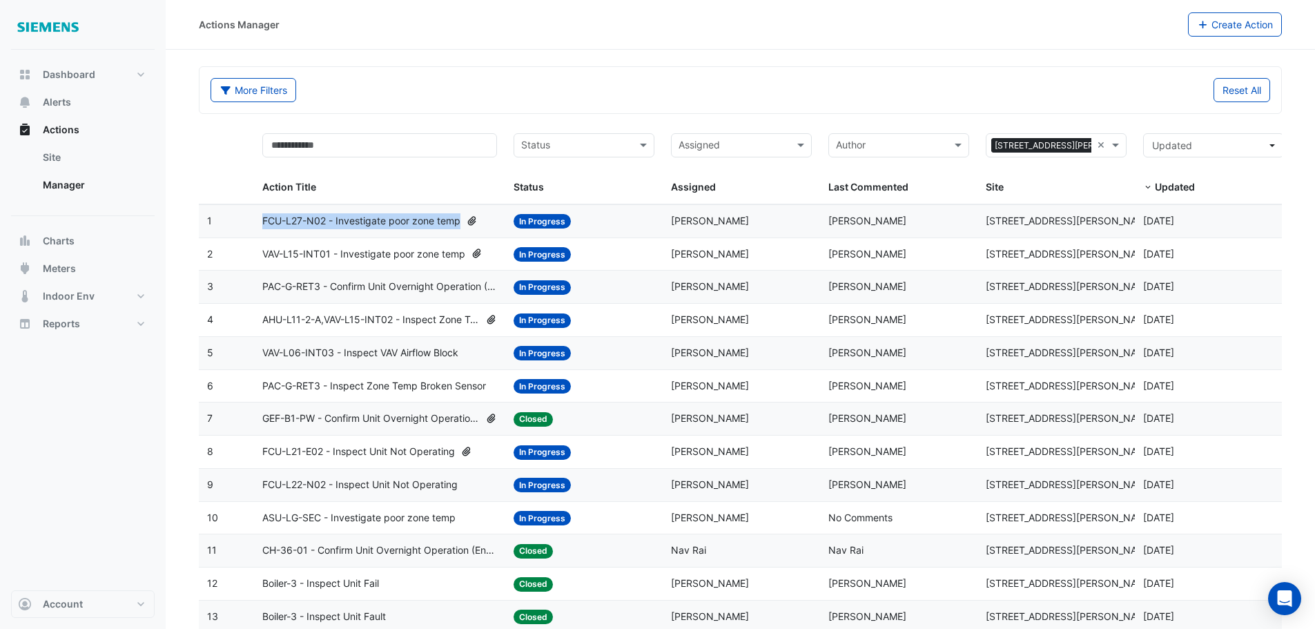
drag, startPoint x: 260, startPoint y: 223, endPoint x: 460, endPoint y: 224, distance: 200.2
click at [460, 224] on datatable-body-cell "Action Title: FCU-L27-N02 - Investigate poor zone temp" at bounding box center [380, 221] width 252 height 32
